Goal: Find specific page/section

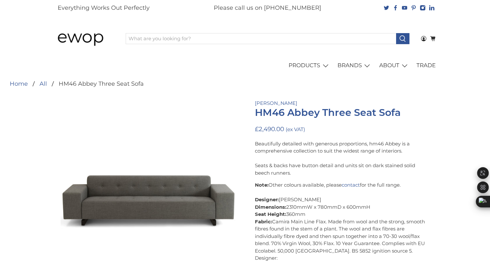
drag, startPoint x: 60, startPoint y: 83, endPoint x: 92, endPoint y: 82, distance: 32.1
click at [91, 82] on li "HM46 Abbey Three Seat Sofa" at bounding box center [95, 84] width 97 height 6
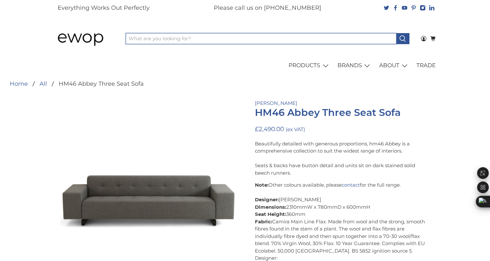
click at [165, 39] on input "What are you looking for?" at bounding box center [261, 38] width 271 height 11
click at [396, 33] on button at bounding box center [402, 38] width 13 height 11
click at [153, 39] on input "HM63" at bounding box center [261, 38] width 271 height 11
type input "HM"
click at [396, 33] on button at bounding box center [402, 38] width 13 height 11
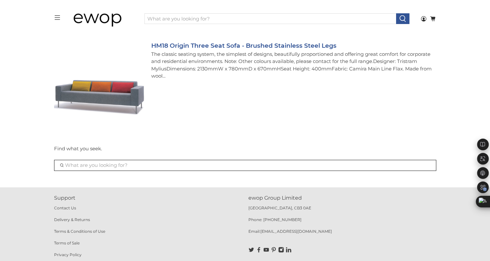
scroll to position [863, 0]
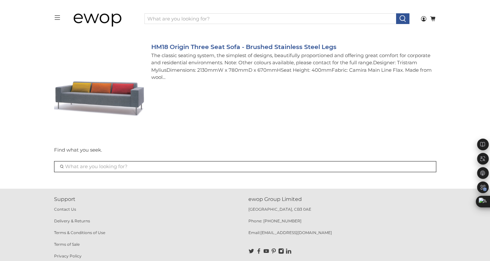
click at [84, 148] on p "Find what you seek." at bounding box center [245, 149] width 382 height 7
